Goal: Complete application form: Complete application form

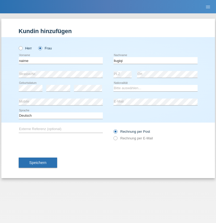
type input "llugiqi"
select select "CH"
radio input "true"
click at [60, 60] on input "text" at bounding box center [61, 60] width 84 height 7
type input "Shanas"
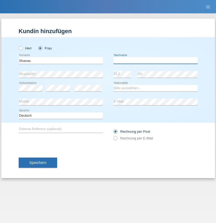
click at [155, 60] on input "text" at bounding box center [155, 60] width 84 height 7
type input "Baranati"
select select "CH"
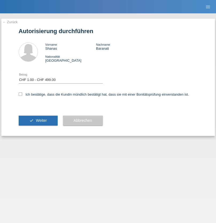
select select "1"
checkbox input "true"
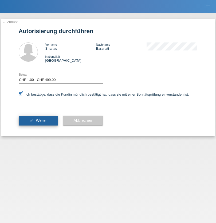
click at [38, 120] on span "Weiter" at bounding box center [41, 120] width 11 height 4
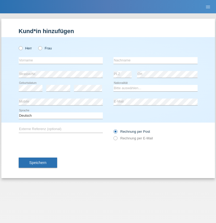
radio input "true"
click at [60, 60] on input "text" at bounding box center [61, 60] width 84 height 7
type input "[PERSON_NAME]"
click at [155, 60] on input "text" at bounding box center [155, 60] width 84 height 7
type input "Hamdi"
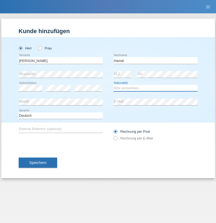
select select "TN"
select select "C"
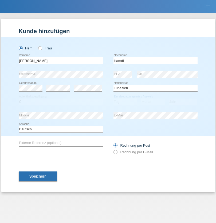
select select "28"
select select "09"
select select "2014"
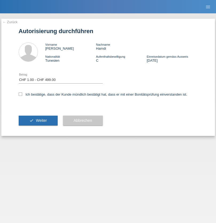
select select "1"
checkbox input "true"
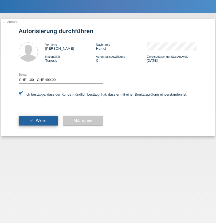
click at [38, 120] on span "Weiter" at bounding box center [41, 120] width 11 height 4
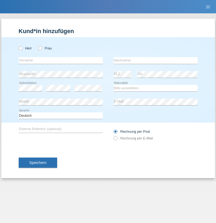
radio input "true"
click at [60, 60] on input "text" at bounding box center [61, 60] width 84 height 7
type input "[PERSON_NAME]"
click at [155, 60] on input "text" at bounding box center [155, 60] width 84 height 7
type input "Hamdi"
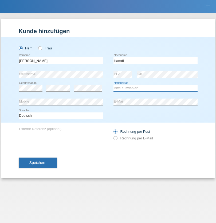
select select "TN"
select select "C"
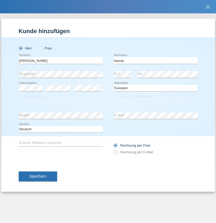
select select "28"
select select "09"
select select "2014"
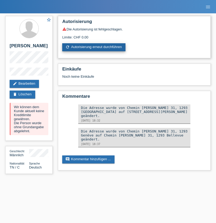
click at [94, 47] on link "refresh Autorisierung erneut durchführen" at bounding box center [93, 47] width 63 height 8
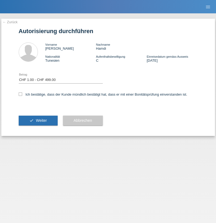
select select "1"
checkbox input "true"
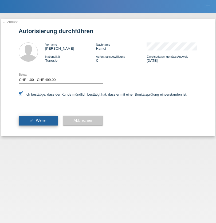
click at [38, 120] on span "Weiter" at bounding box center [41, 120] width 11 height 4
